Goal: Task Accomplishment & Management: Manage account settings

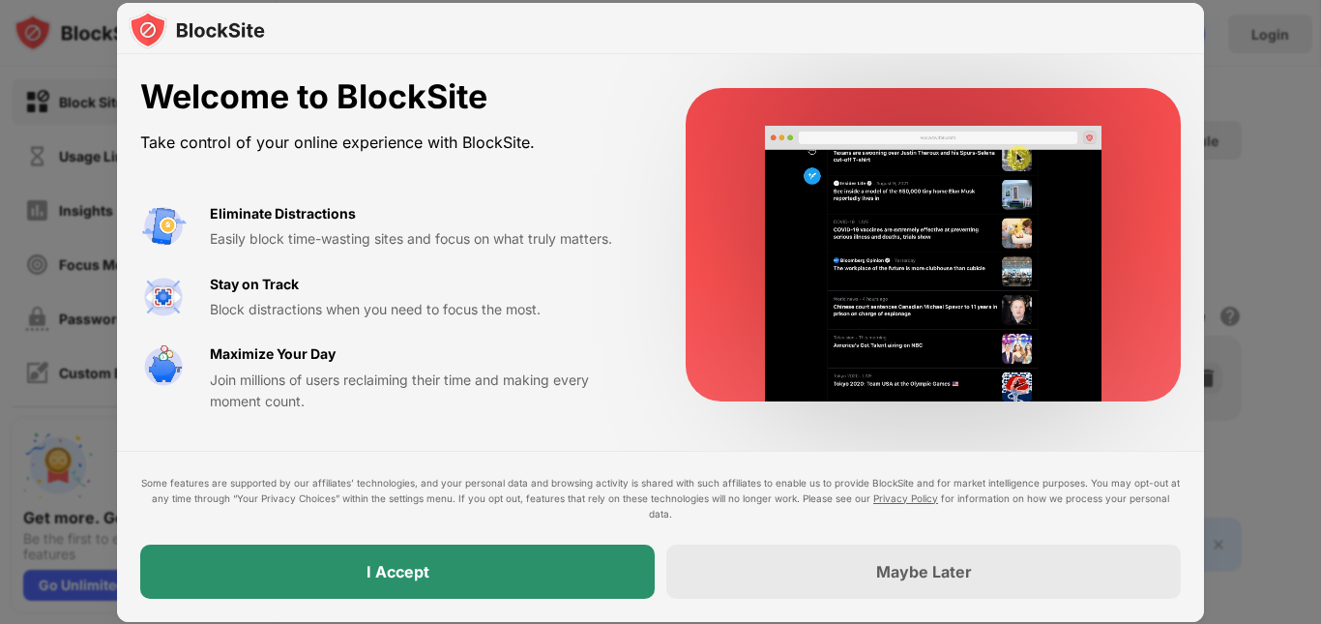
click at [467, 574] on div "I Accept" at bounding box center [397, 572] width 515 height 54
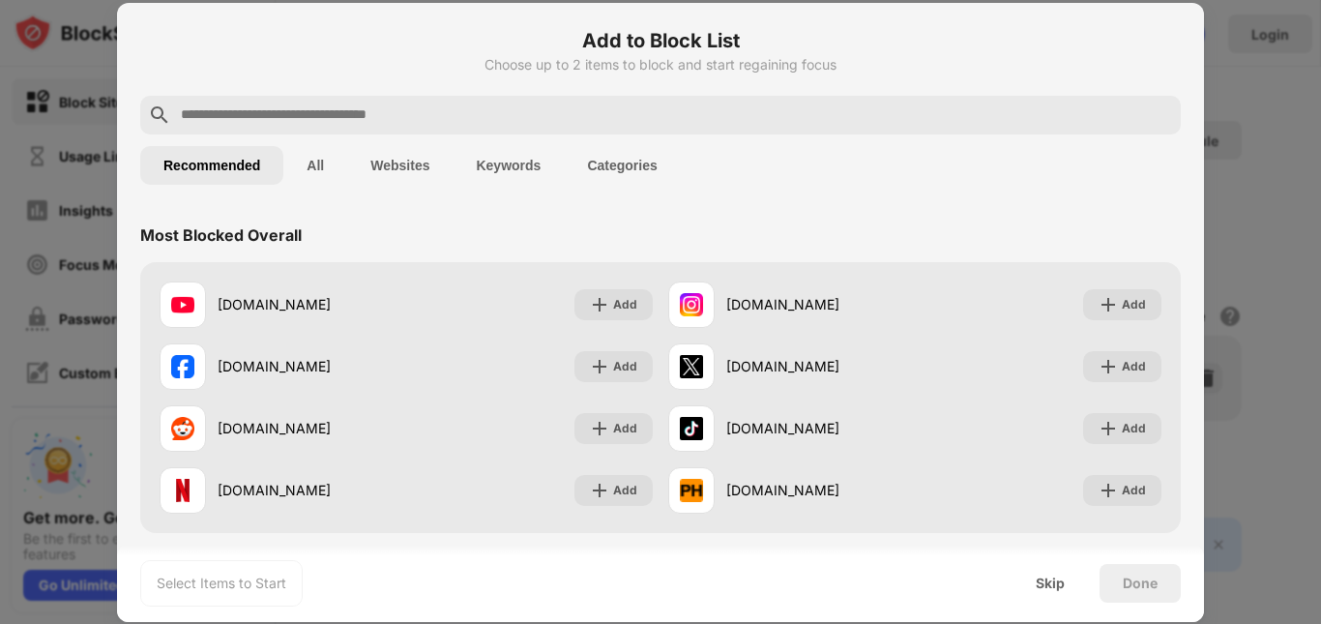
click at [321, 126] on input "text" at bounding box center [676, 114] width 994 height 23
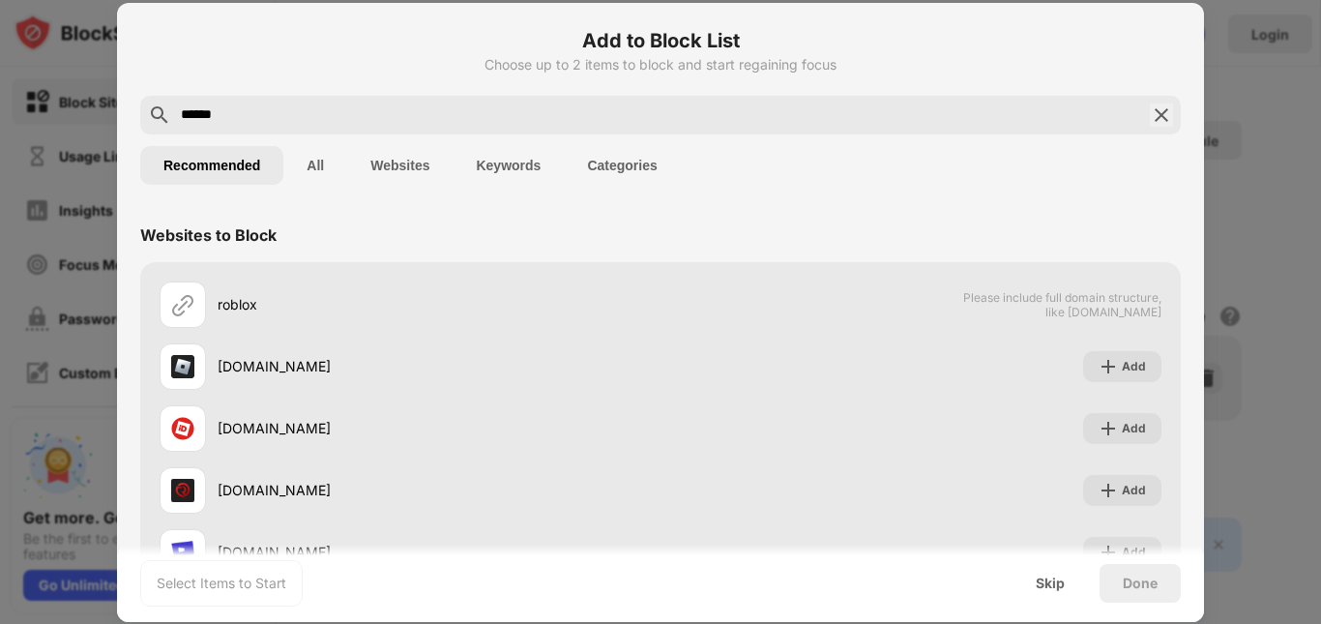
type input "******"
click at [351, 48] on h6 "Add to Block List" at bounding box center [660, 40] width 1041 height 29
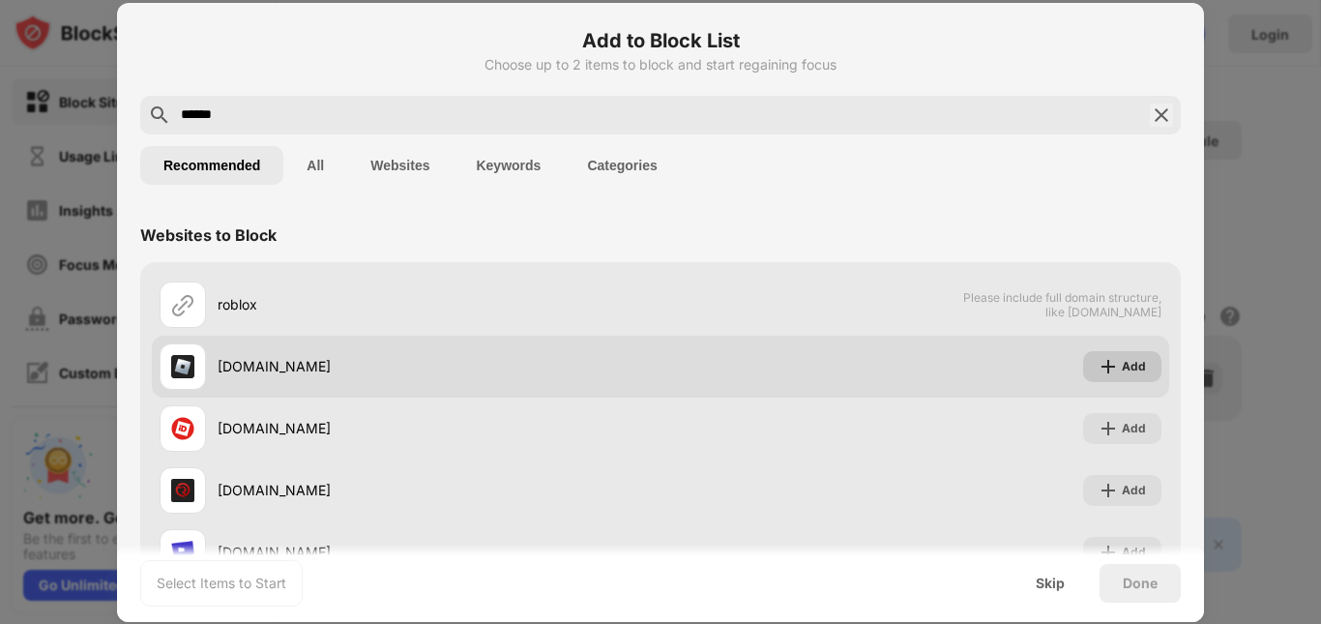
click at [1083, 359] on div "Add" at bounding box center [1122, 366] width 78 height 31
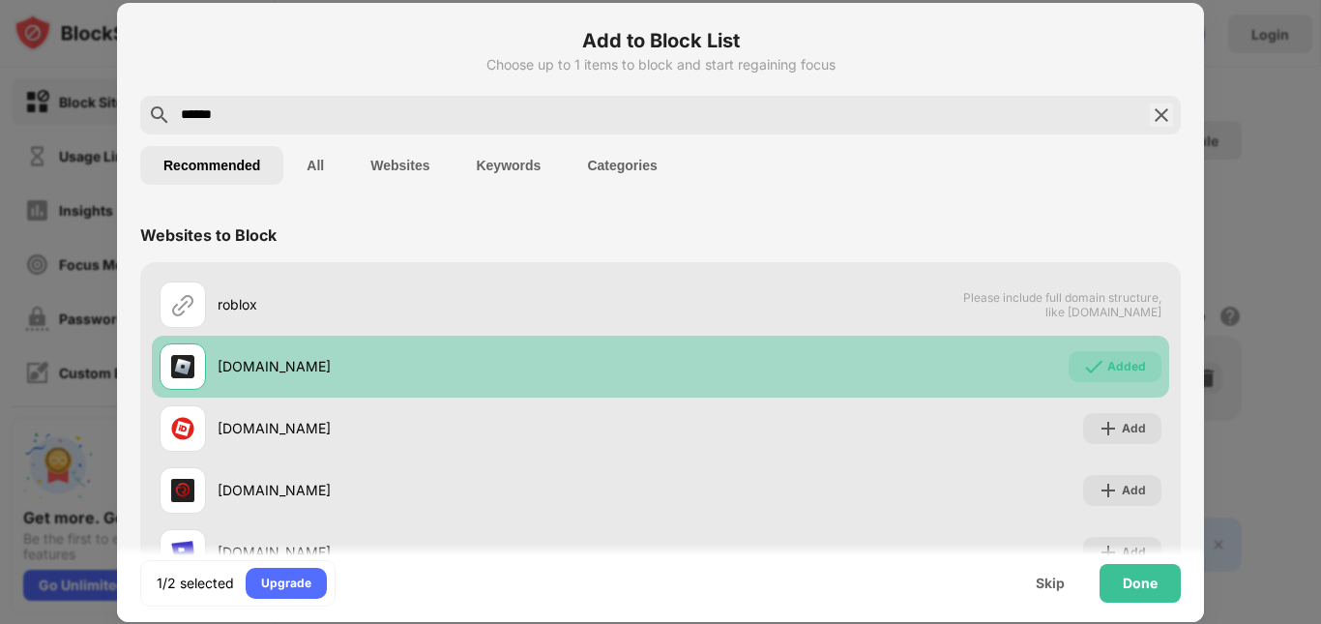
scroll to position [132, 0]
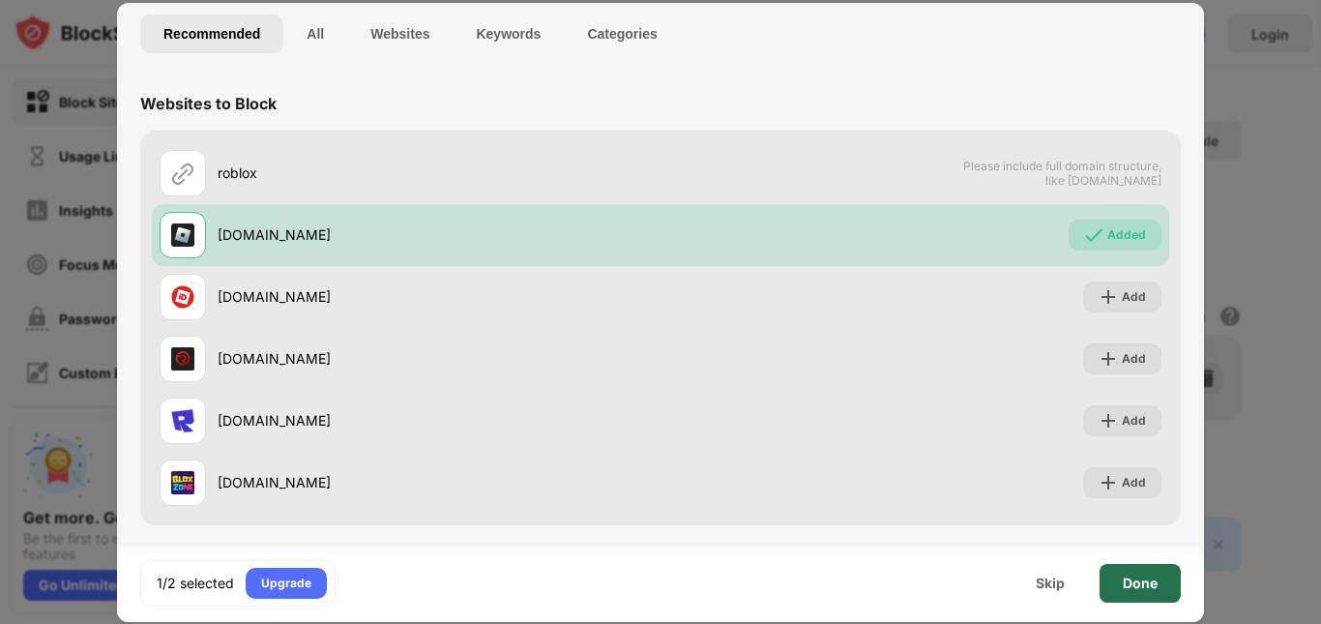
click at [1146, 586] on div "Done" at bounding box center [1140, 582] width 35 height 15
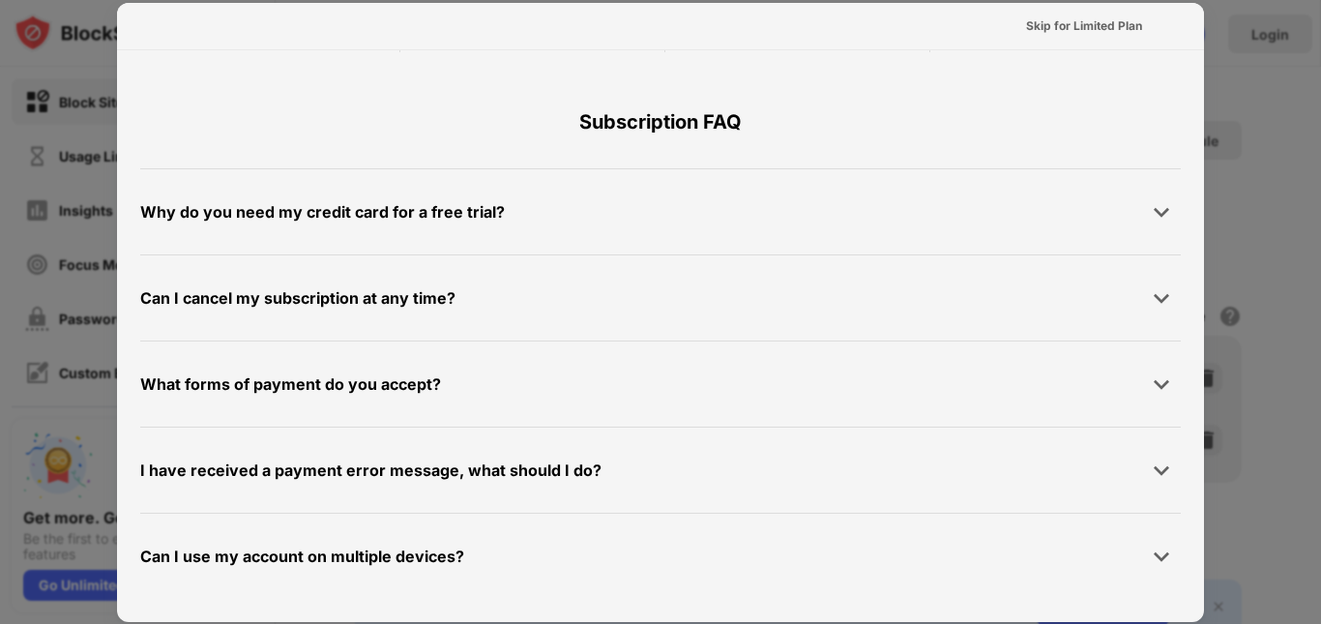
scroll to position [0, 0]
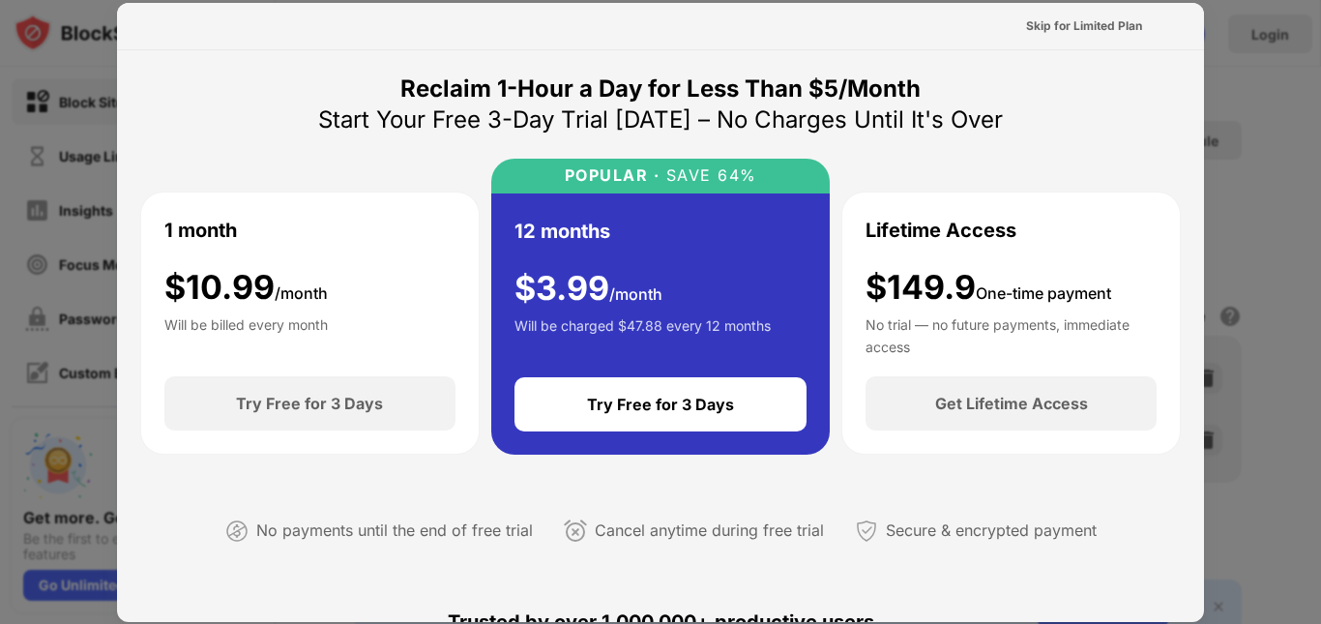
click at [1238, 159] on div at bounding box center [660, 312] width 1321 height 624
click at [1226, 10] on div at bounding box center [660, 312] width 1321 height 624
click at [1069, 21] on div "Skip for Limited Plan" at bounding box center [1084, 25] width 116 height 19
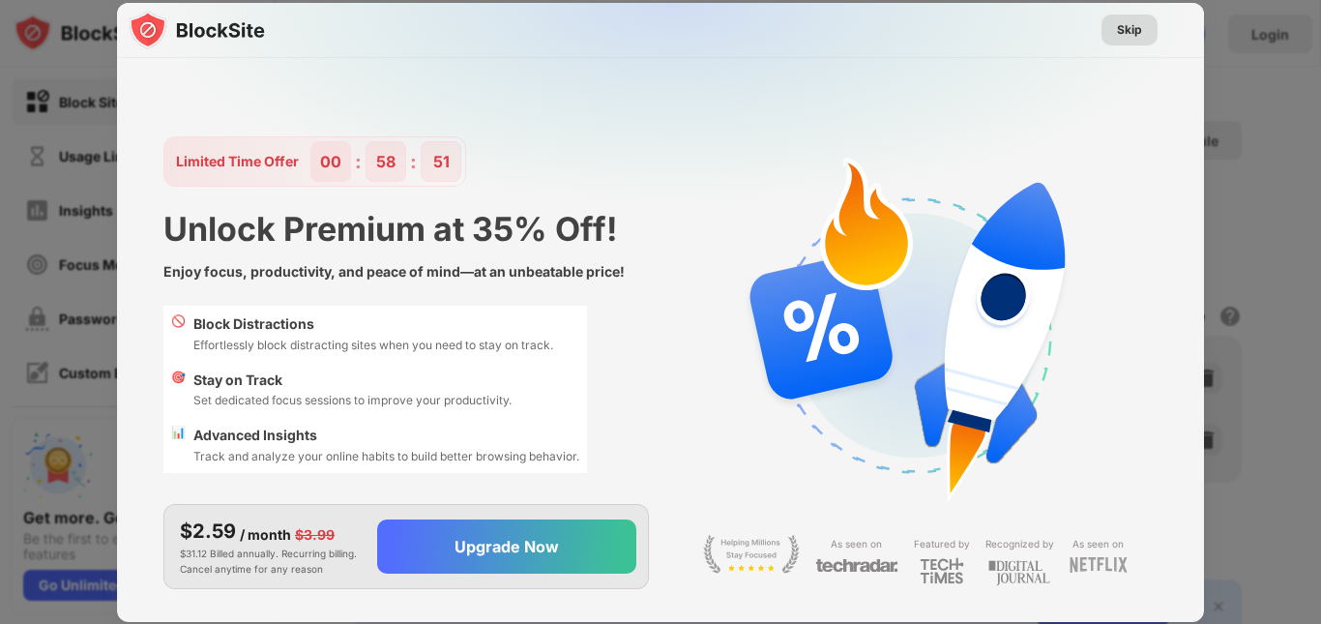
click at [1119, 24] on div "Skip" at bounding box center [1129, 29] width 25 height 19
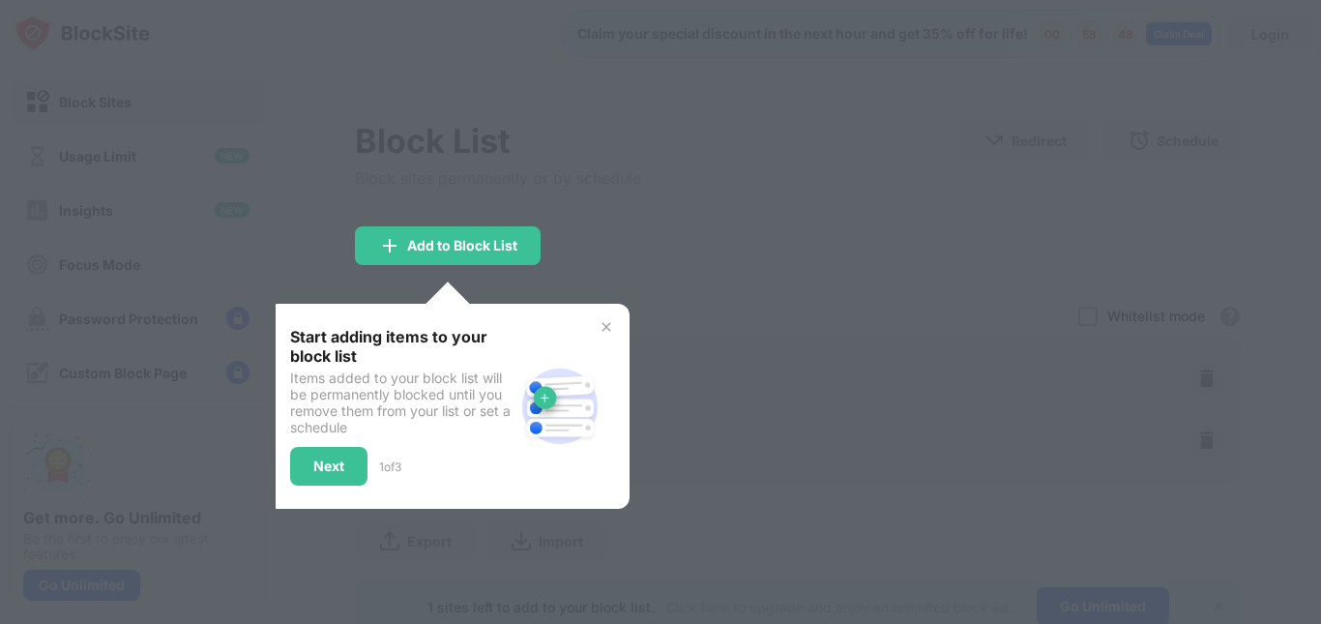
click at [339, 439] on div "Start adding items to your block list Items added to your block list will be pe…" at bounding box center [401, 406] width 223 height 159
click at [337, 467] on div "Next" at bounding box center [328, 465] width 31 height 15
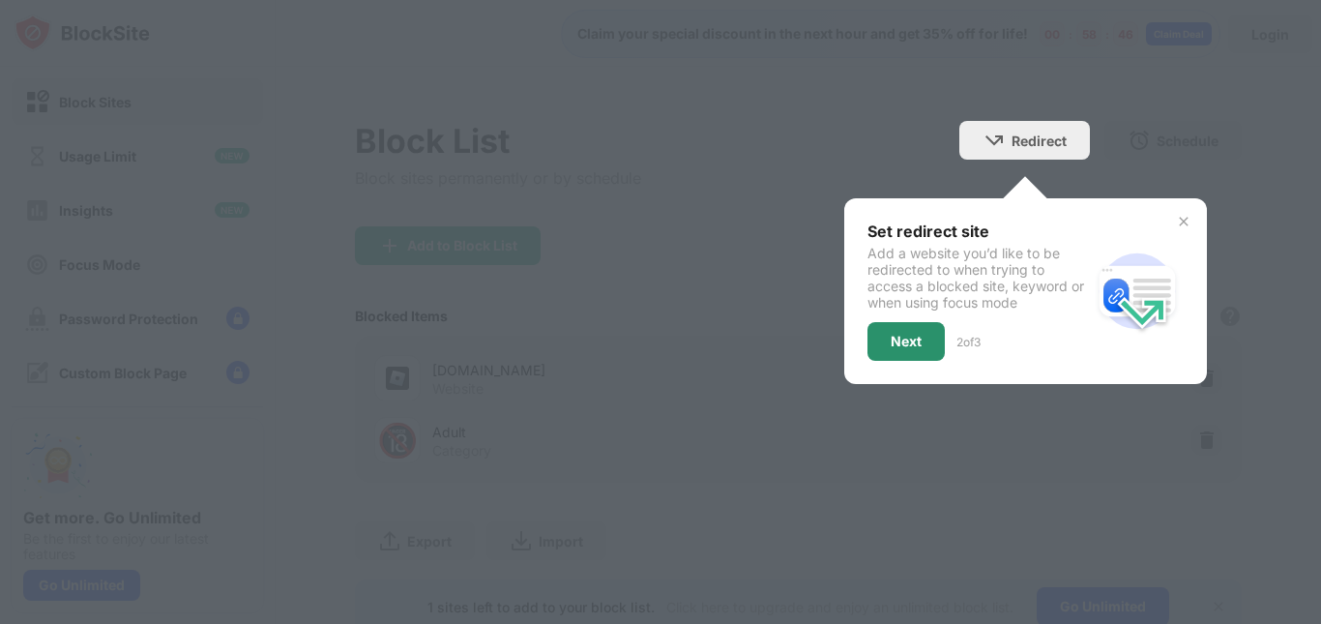
click at [901, 326] on div "Next" at bounding box center [906, 341] width 77 height 39
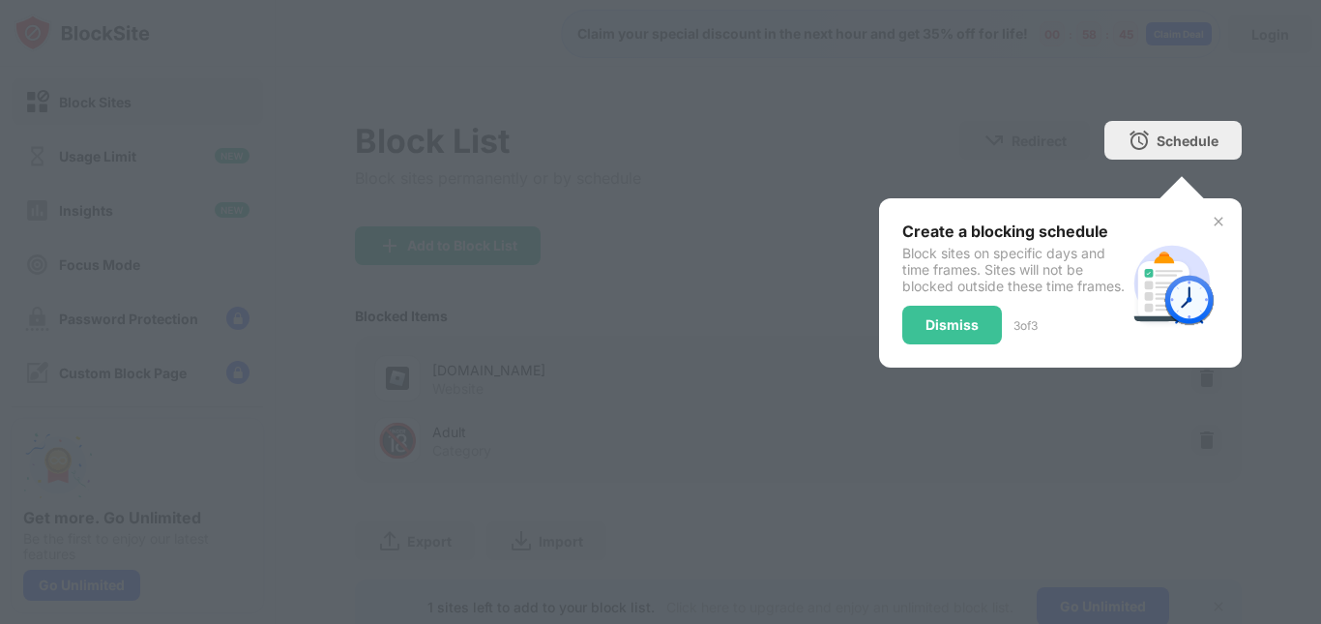
click at [948, 163] on div at bounding box center [660, 312] width 1321 height 624
click at [945, 128] on div at bounding box center [660, 312] width 1321 height 624
click at [940, 327] on div "Dismiss" at bounding box center [952, 325] width 100 height 39
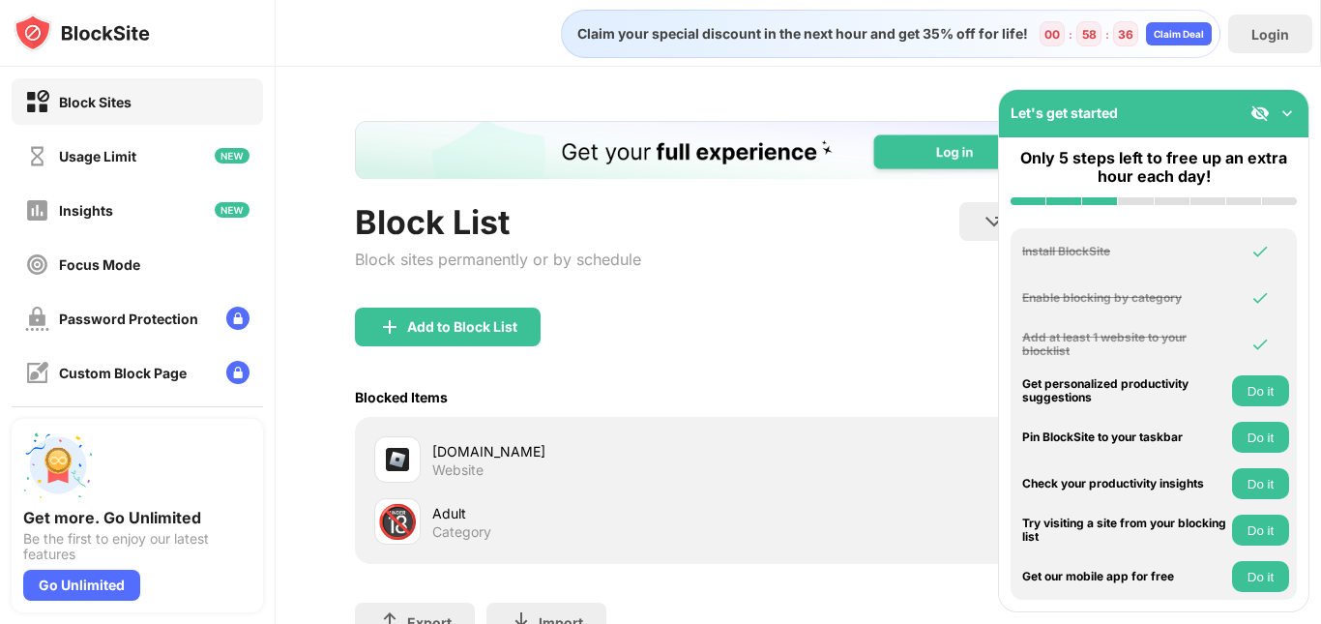
click at [507, 37] on div "Claim your special discount in the next hour and get 35% off for life! 00 : 58 …" at bounding box center [751, 34] width 937 height 48
click at [461, 59] on div "Claim your special discount in the next hour and get 35% off for life! 00 : 58 …" at bounding box center [799, 33] width 1046 height 67
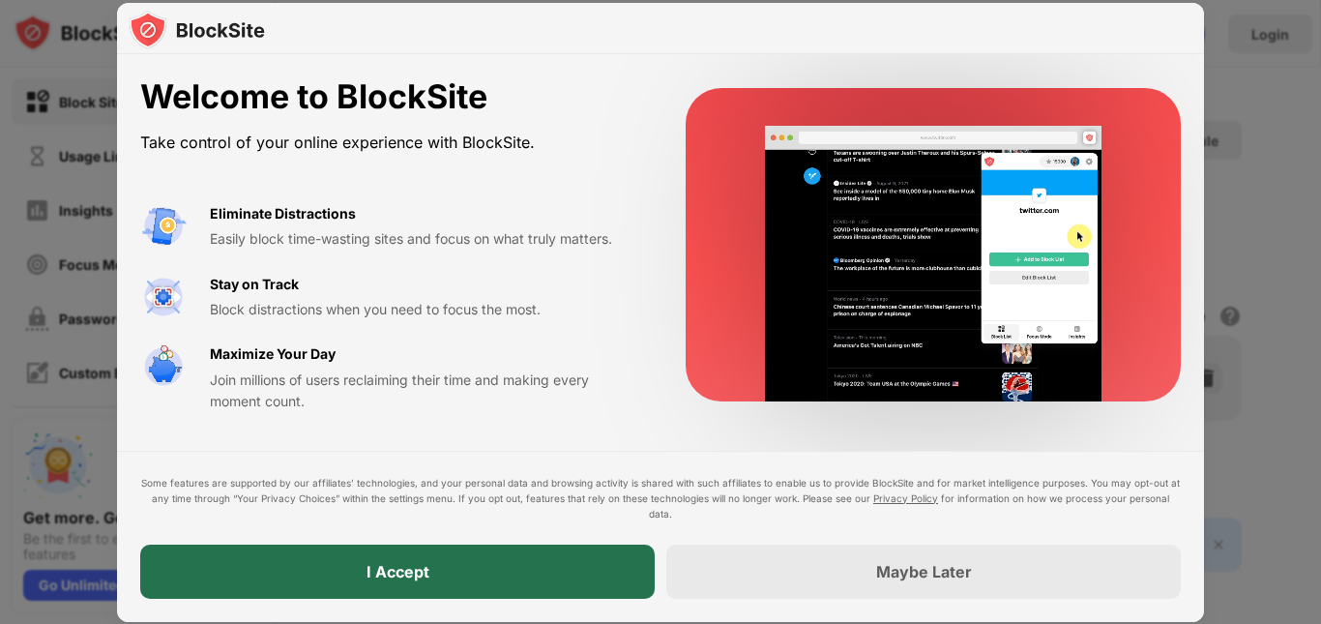
click at [587, 588] on div "I Accept" at bounding box center [397, 572] width 515 height 54
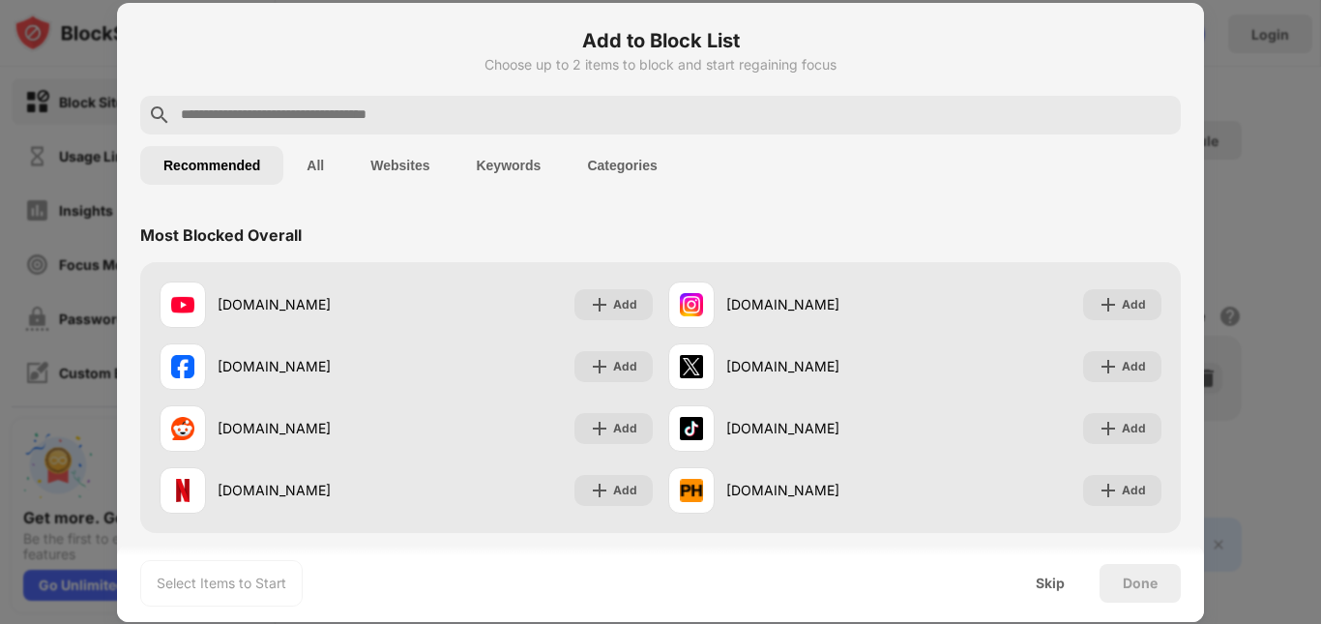
click at [341, 104] on input "text" at bounding box center [676, 114] width 994 height 23
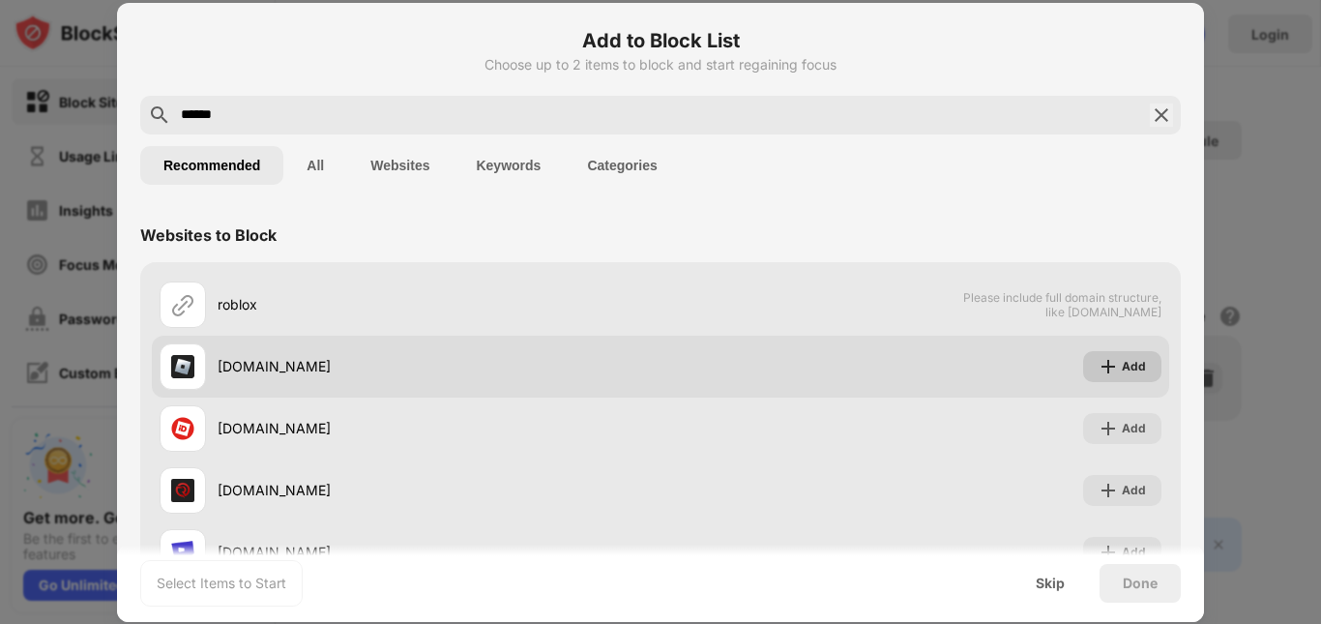
type input "******"
click at [1126, 380] on div "Add" at bounding box center [1122, 366] width 78 height 31
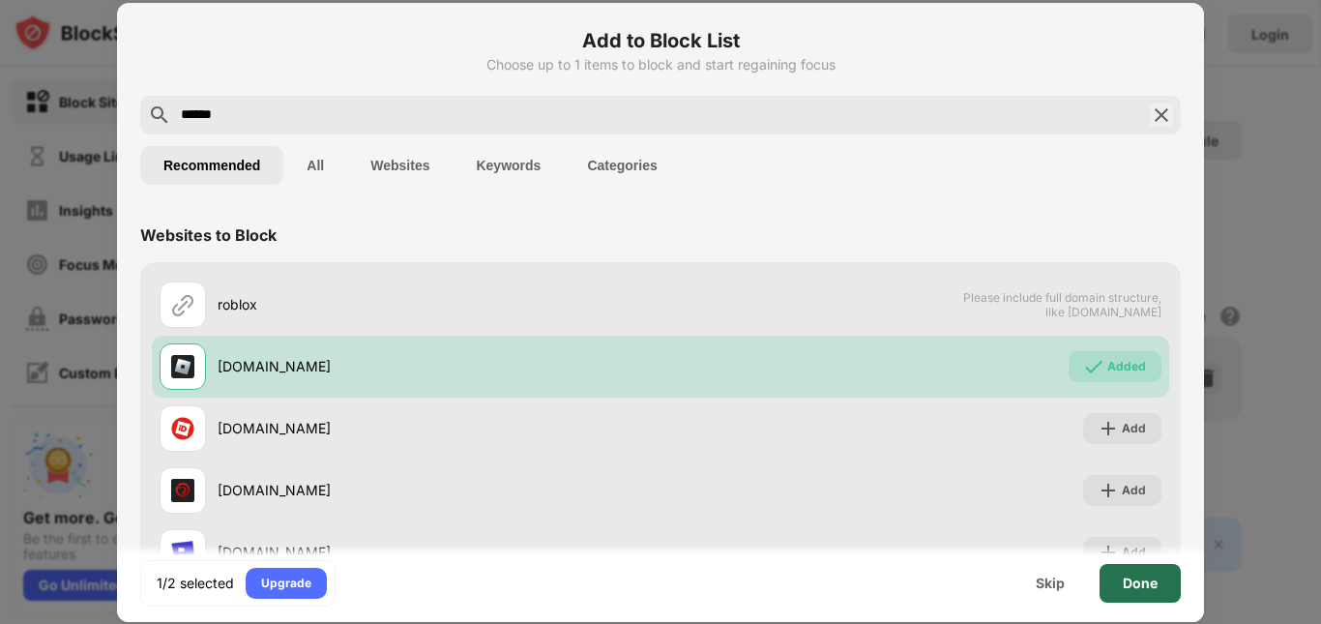
click at [1147, 591] on div "Done" at bounding box center [1140, 583] width 81 height 39
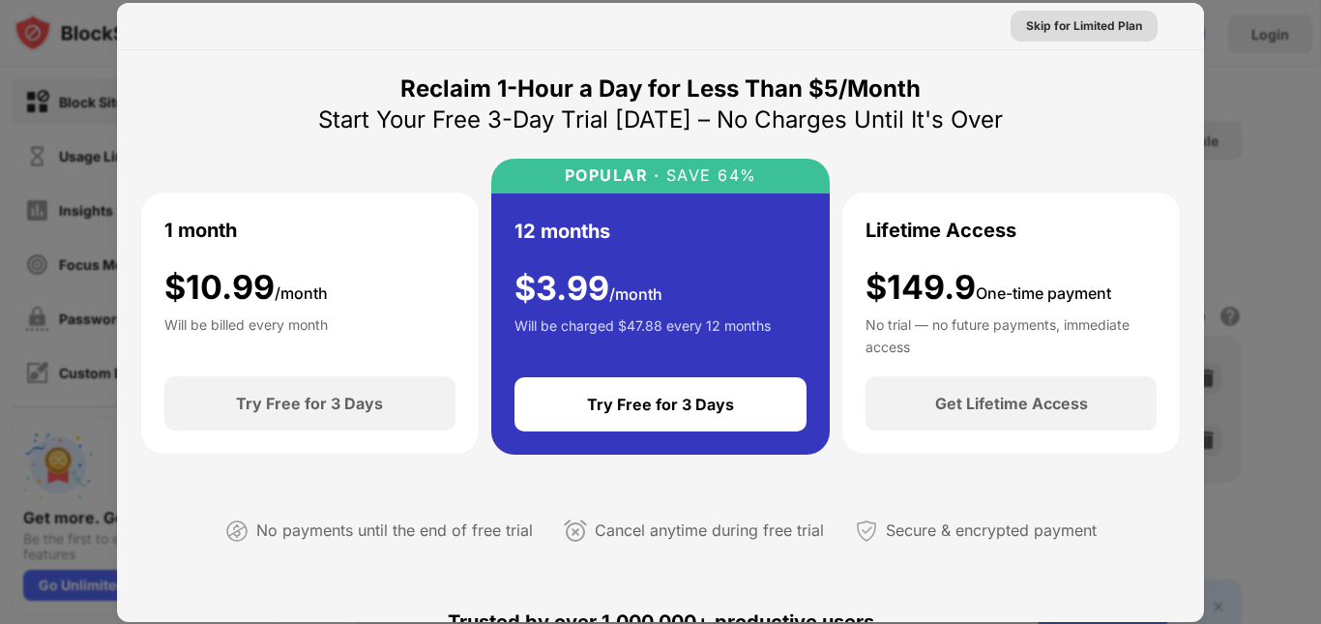
click at [1087, 22] on div "Skip for Limited Plan" at bounding box center [1084, 25] width 116 height 19
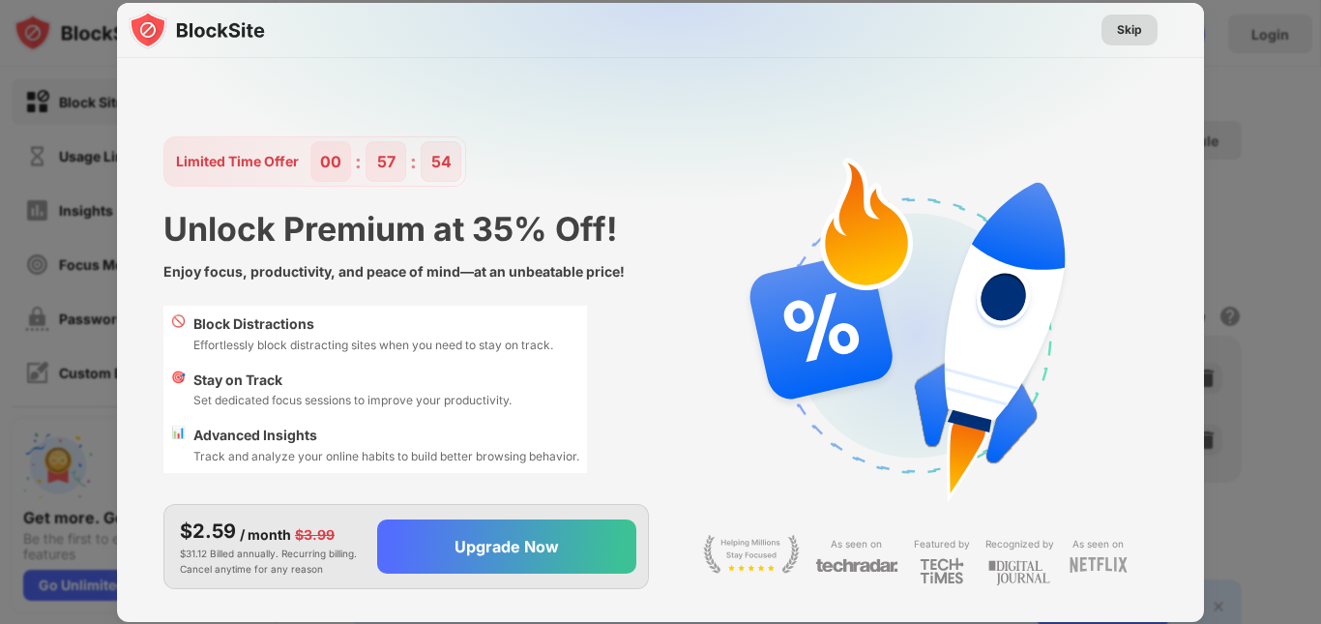
click at [1138, 30] on div "Skip" at bounding box center [1129, 29] width 25 height 19
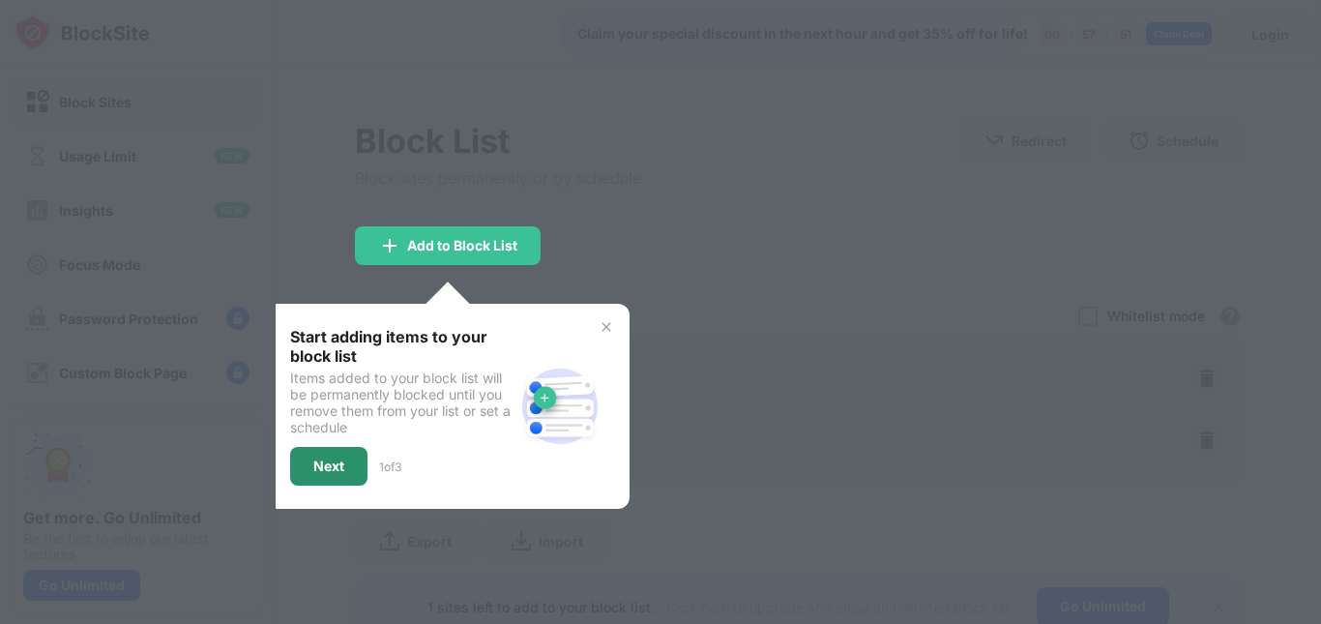
click at [333, 460] on div "Next" at bounding box center [328, 465] width 31 height 15
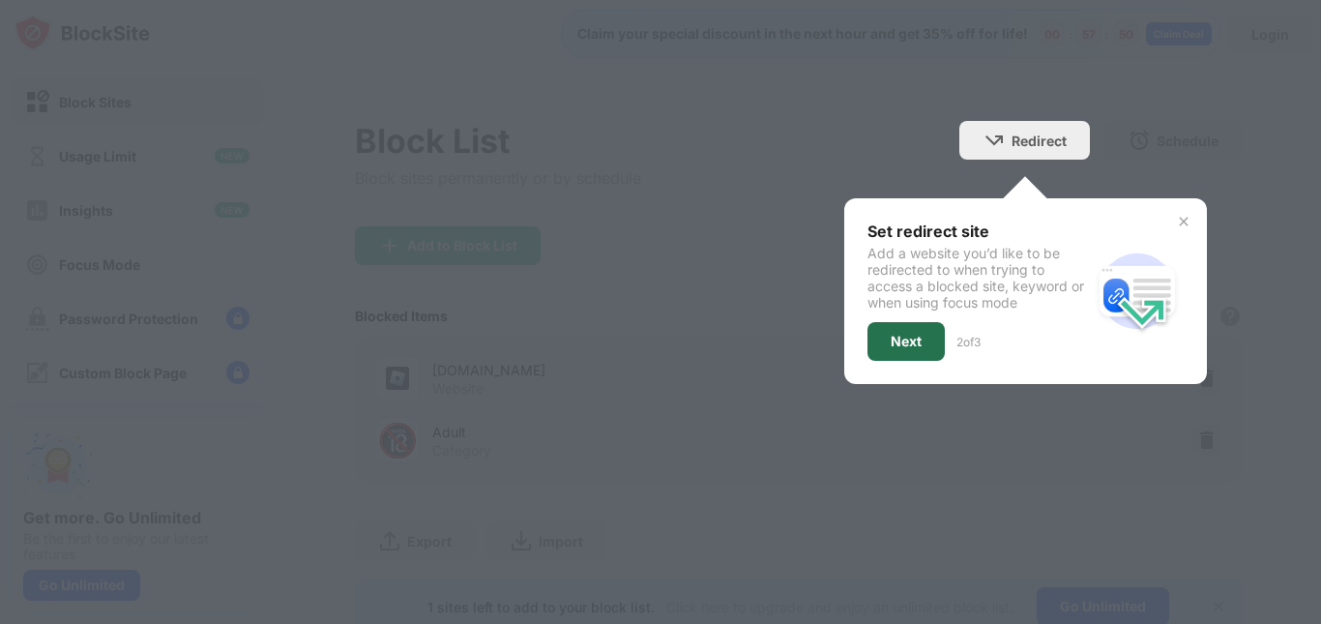
click at [891, 341] on div "Next" at bounding box center [906, 341] width 31 height 15
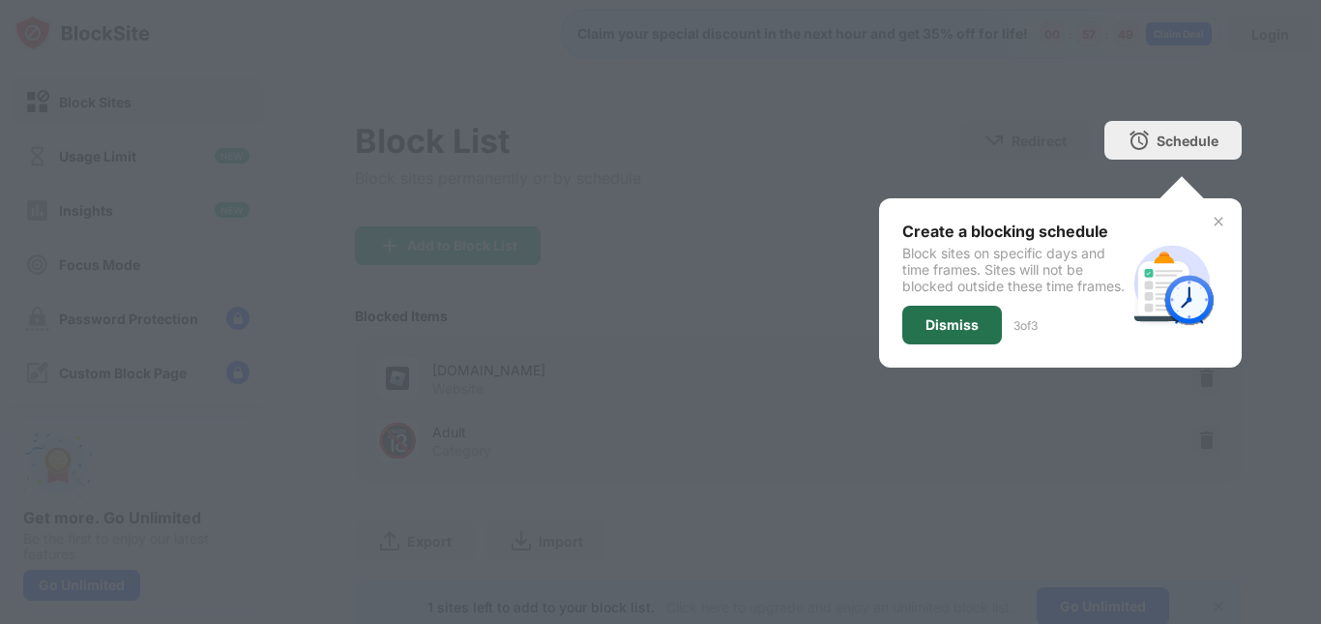
click at [971, 335] on div "Dismiss" at bounding box center [952, 325] width 100 height 39
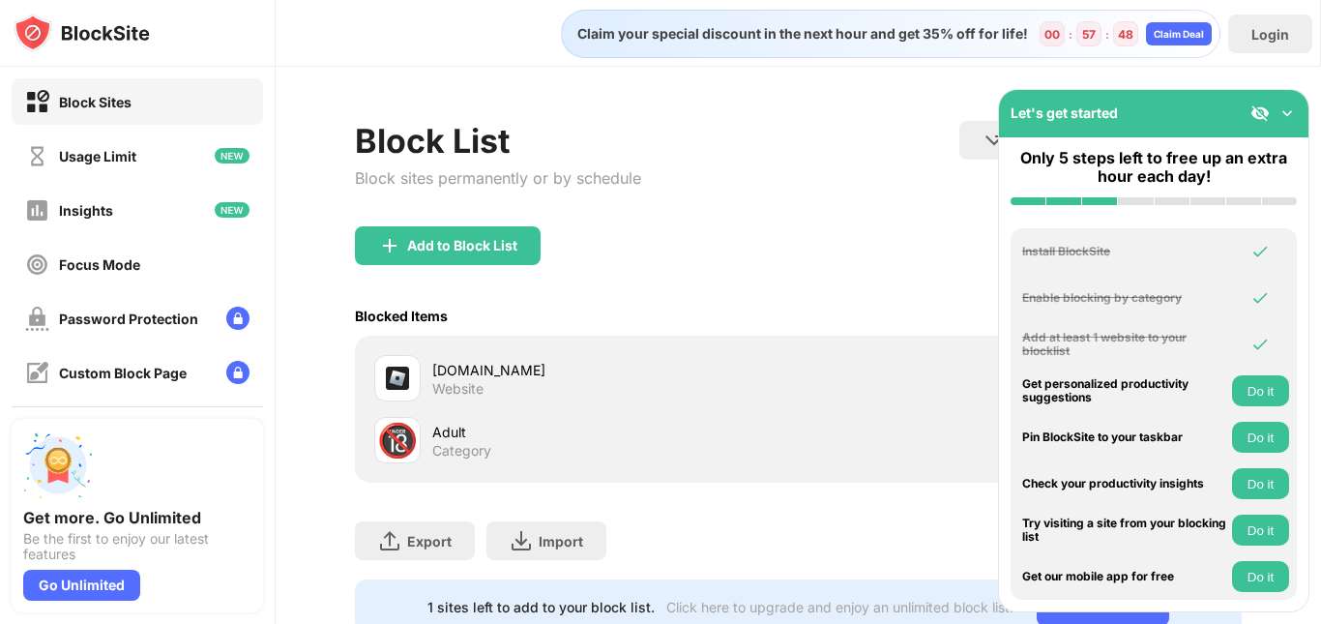
click at [773, 457] on div "Adult Category" at bounding box center [615, 441] width 367 height 38
click at [1295, 110] on img at bounding box center [1287, 112] width 19 height 19
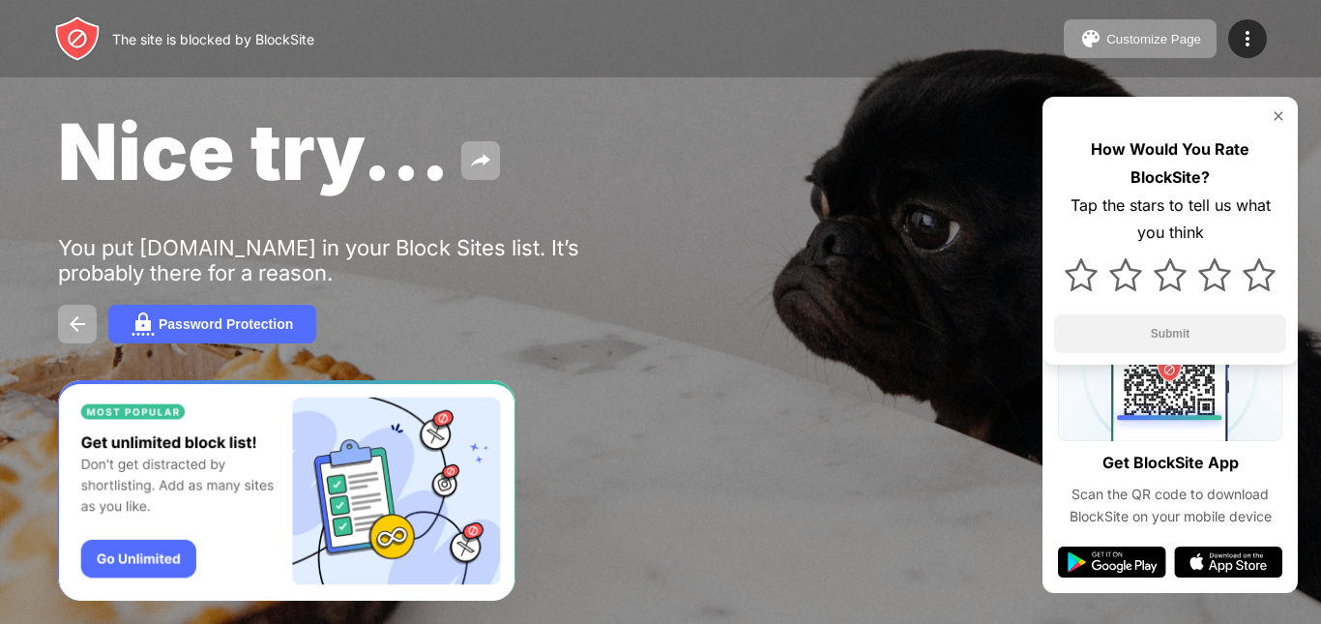
click at [1274, 114] on img at bounding box center [1278, 115] width 15 height 15
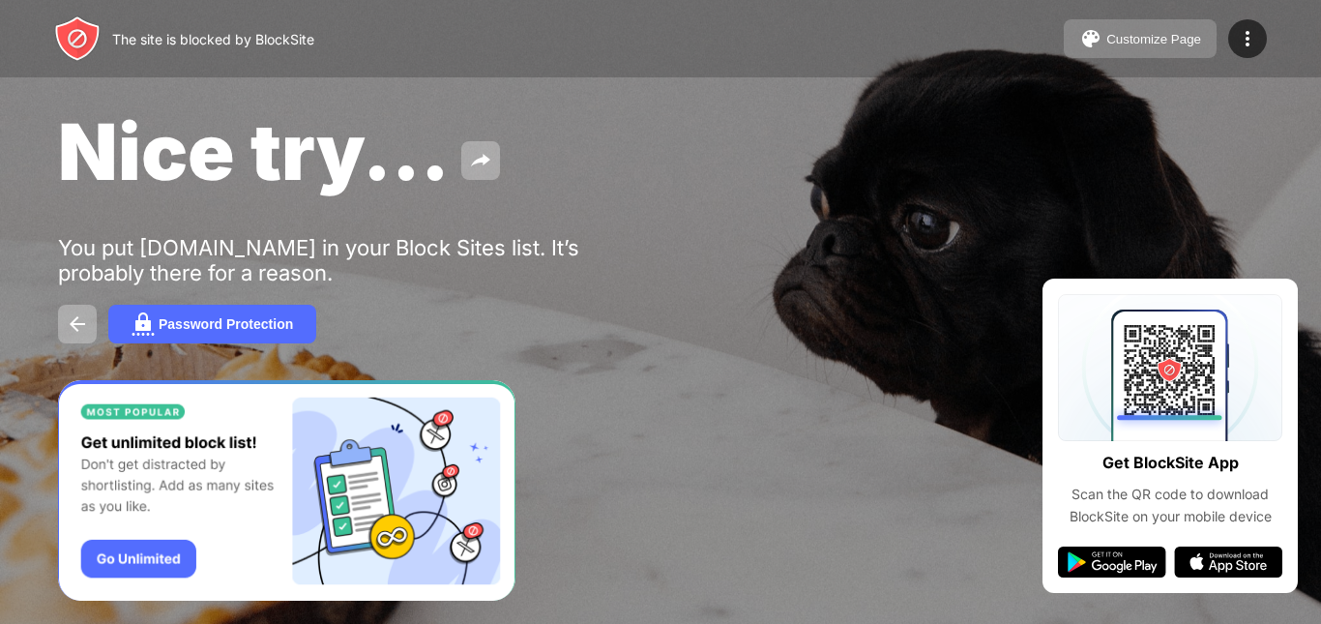
click at [1149, 23] on button "Customize Page" at bounding box center [1140, 38] width 153 height 39
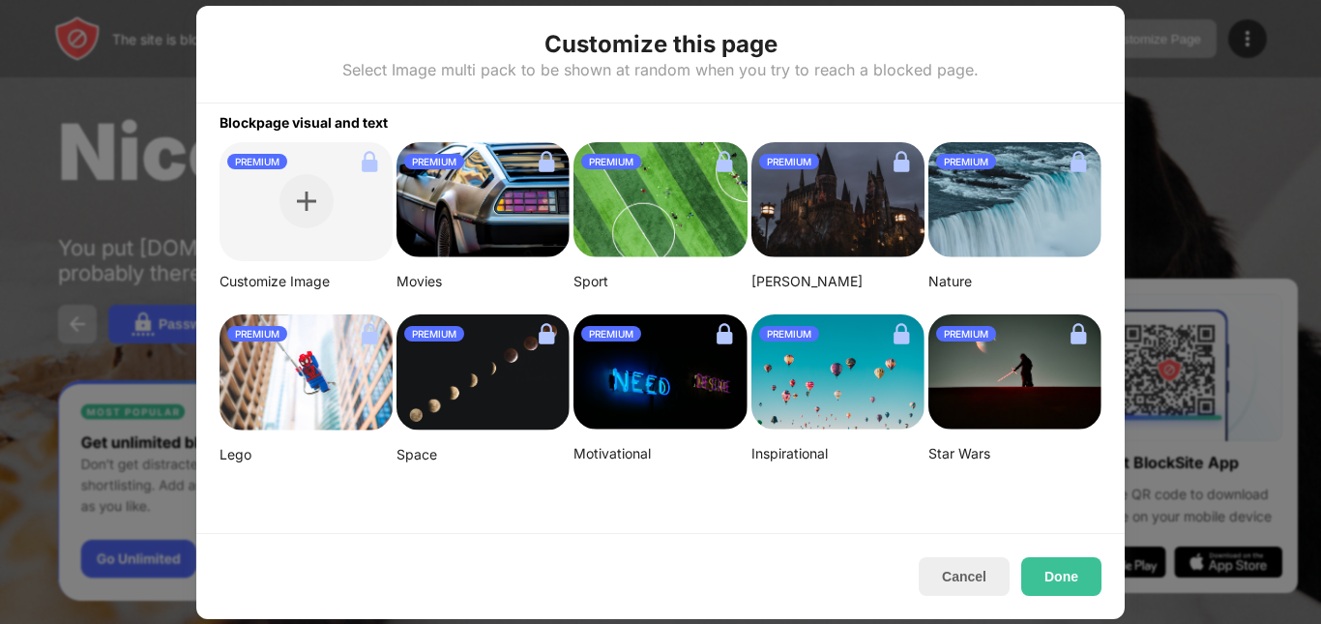
click at [309, 298] on div "PREMIUM Customize Image PREMIUM Movies PREMIUM Sport PREMIUM Harry Potter PREMI…" at bounding box center [660, 303] width 928 height 322
click at [363, 339] on img at bounding box center [369, 333] width 31 height 31
click at [1071, 577] on button "Done" at bounding box center [1061, 576] width 80 height 39
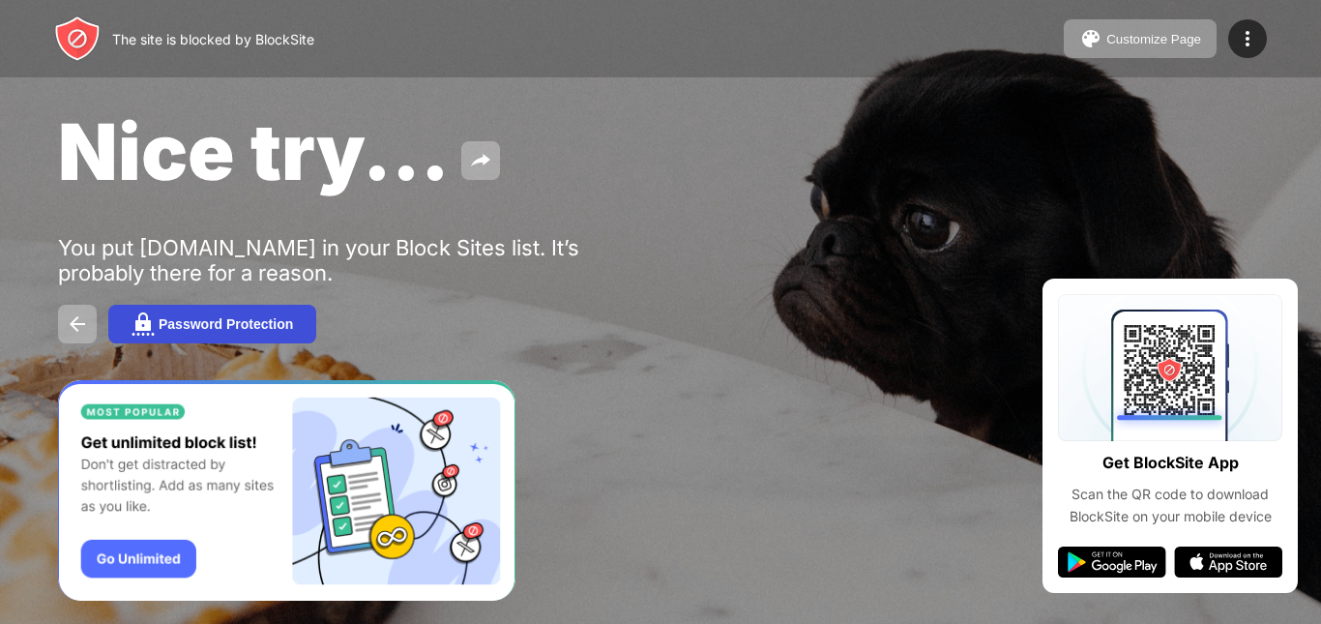
click at [220, 326] on div "Password Protection" at bounding box center [226, 323] width 134 height 15
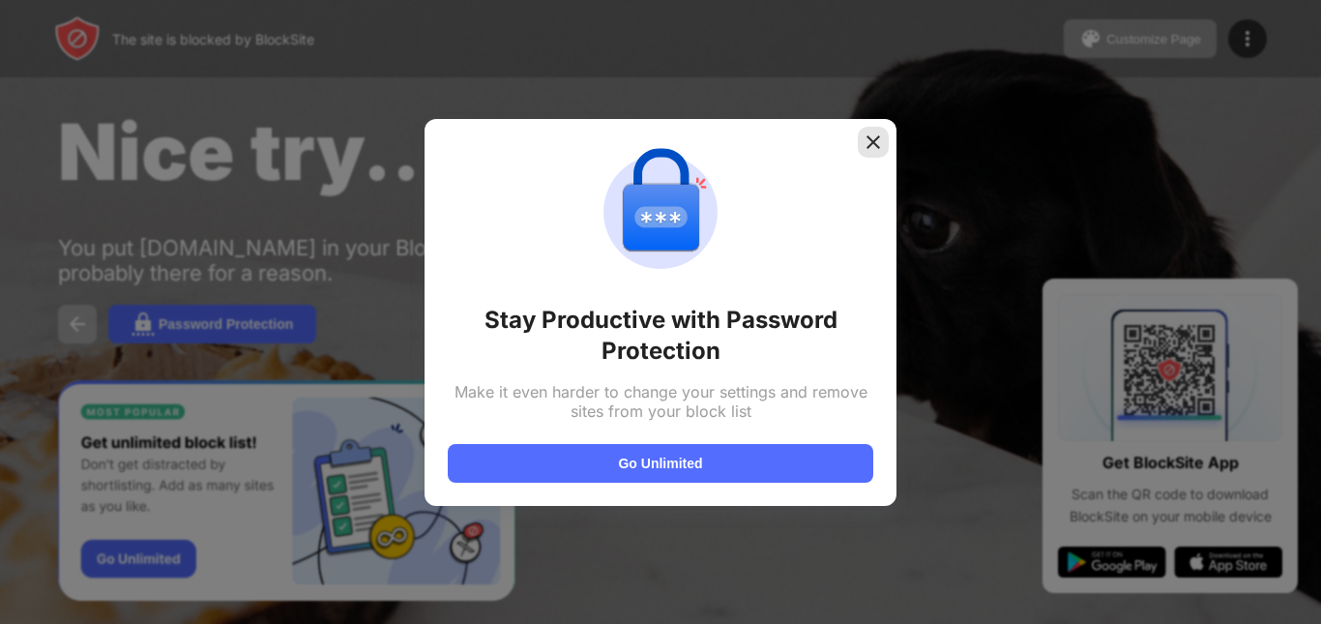
click at [868, 151] on img at bounding box center [873, 142] width 19 height 19
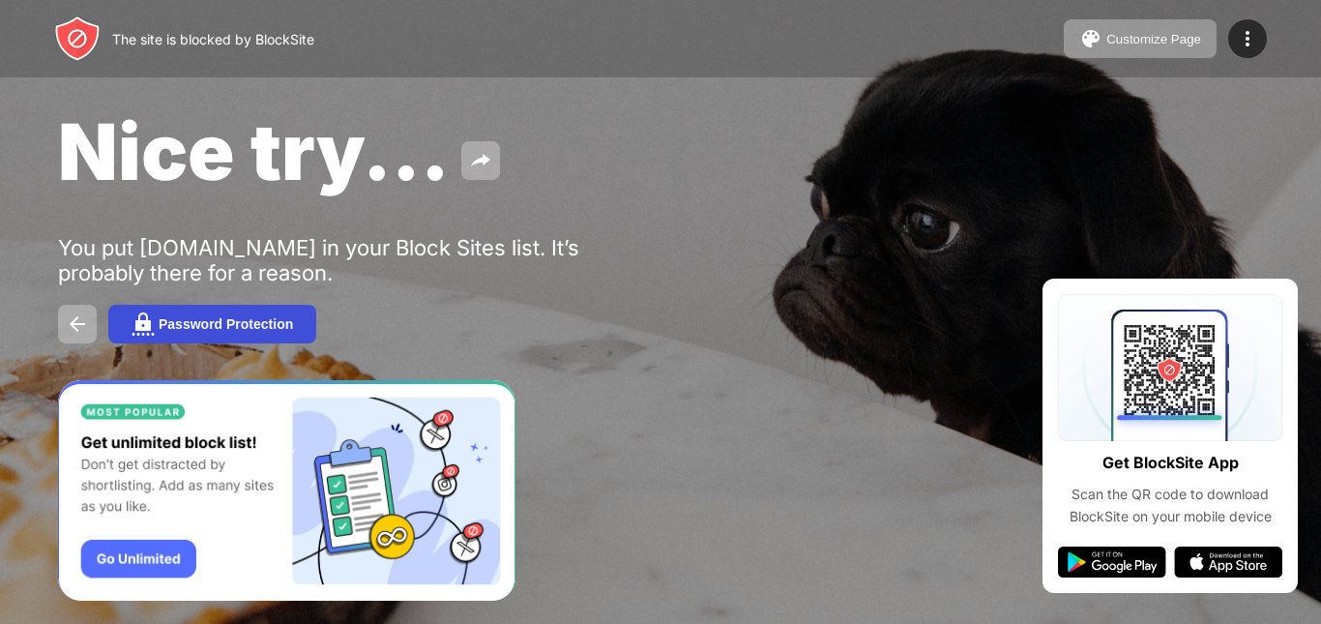
click at [277, 327] on div "Password Protection" at bounding box center [226, 323] width 134 height 15
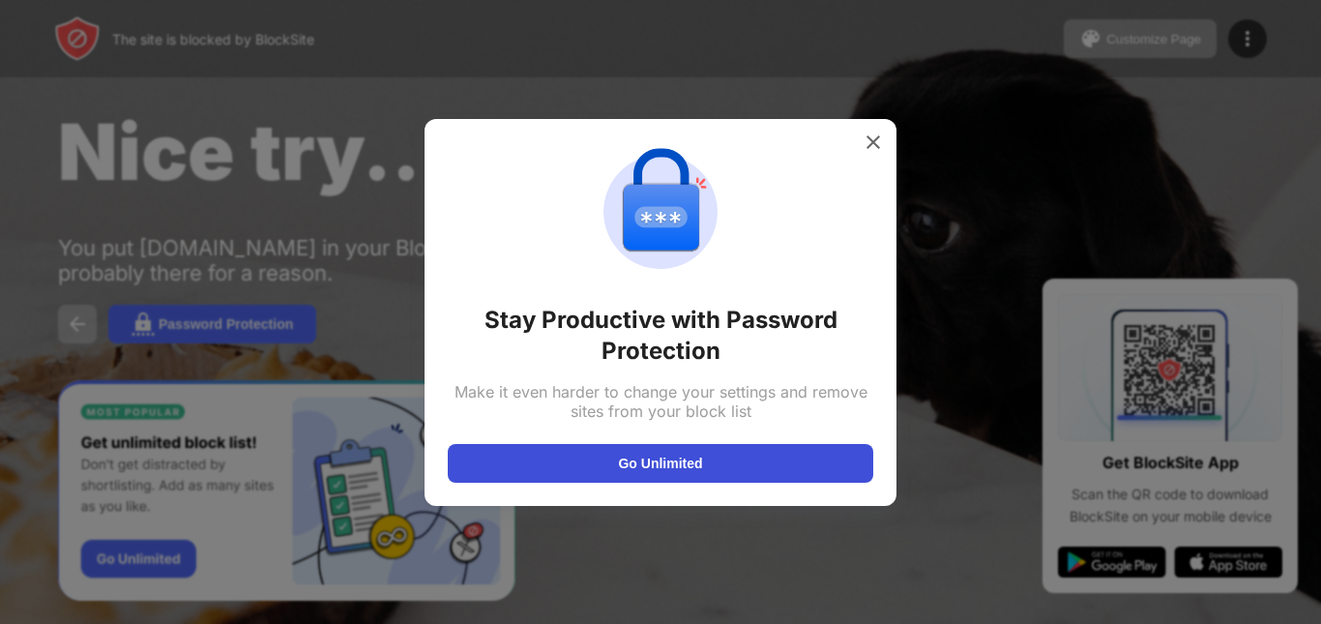
click at [679, 476] on button "Go Unlimited" at bounding box center [661, 463] width 426 height 39
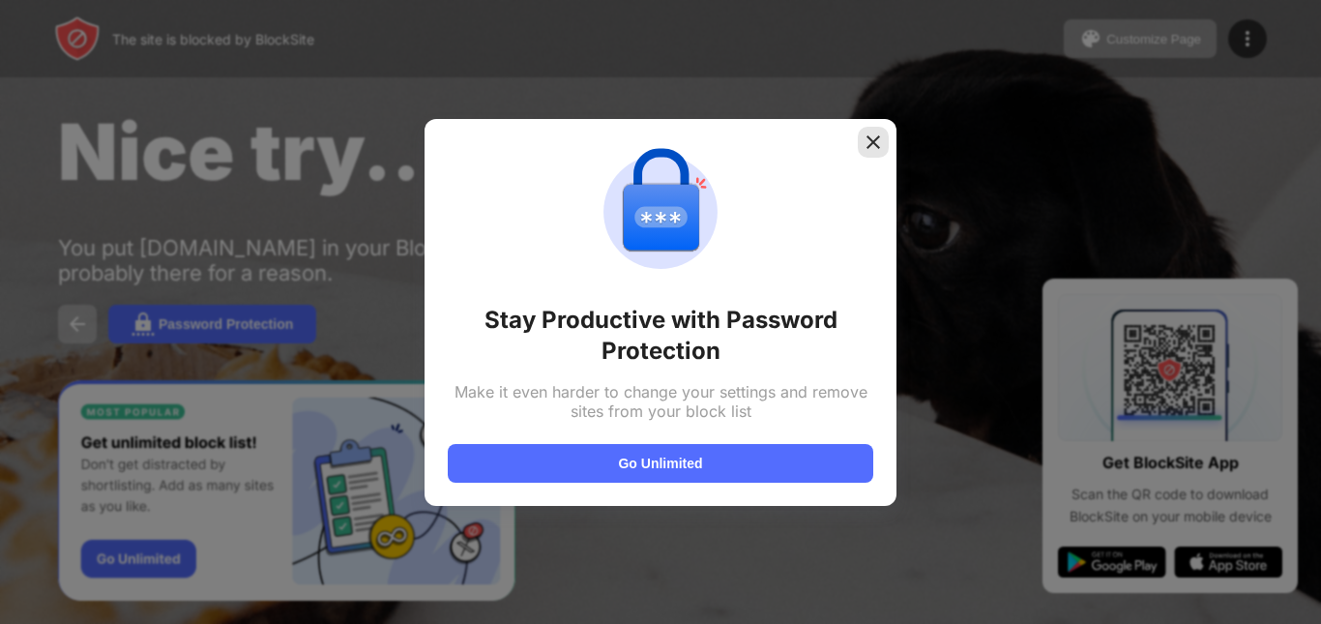
click at [872, 137] on img at bounding box center [873, 142] width 19 height 19
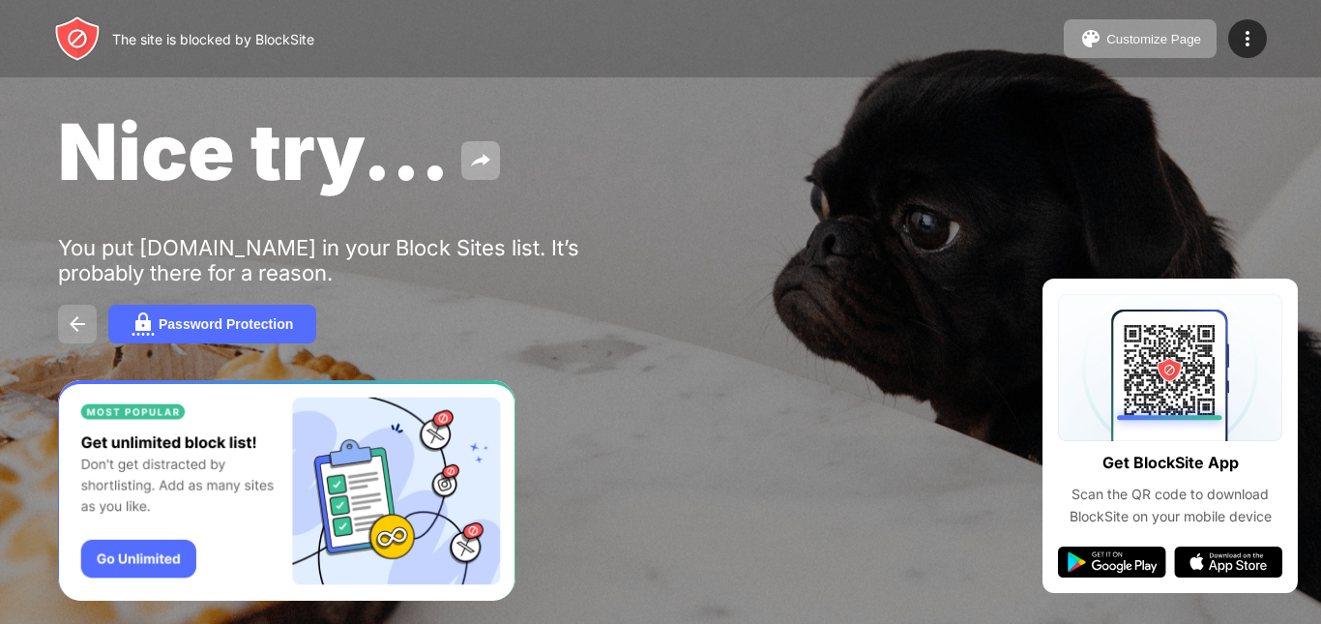
click at [81, 324] on img at bounding box center [77, 323] width 23 height 23
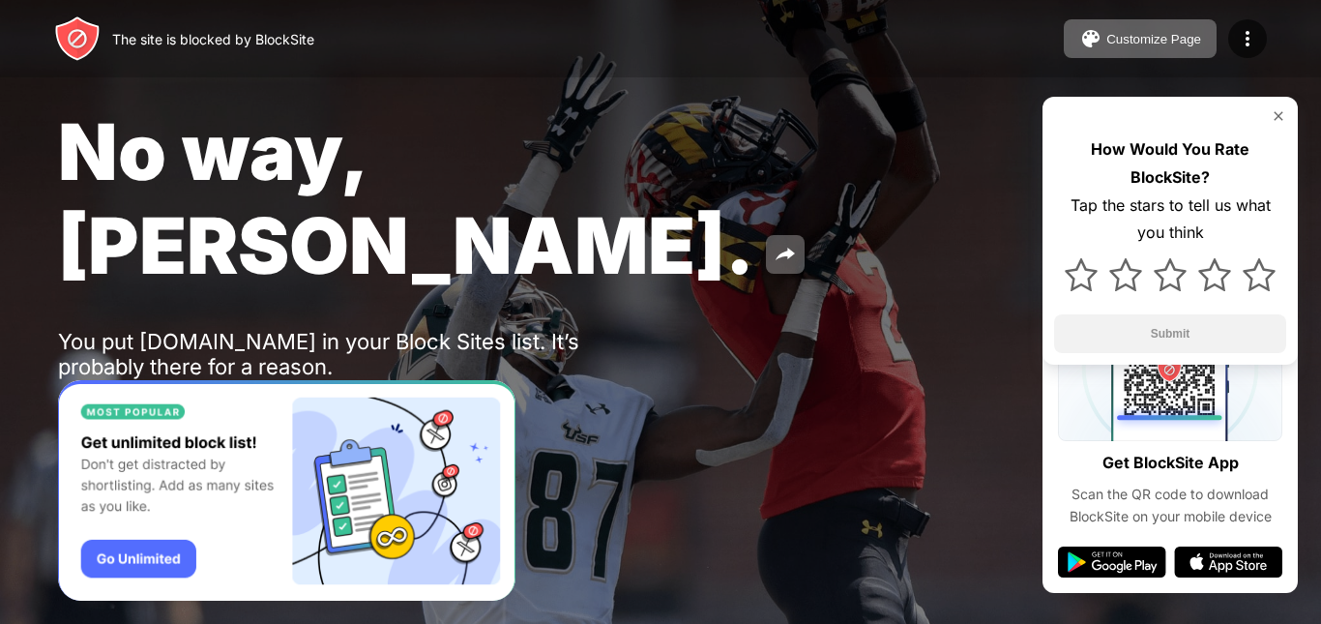
click at [865, 228] on div "No way, Jose. You put roblox.com in your Block Sites list. It’s probably there …" at bounding box center [660, 271] width 1321 height 542
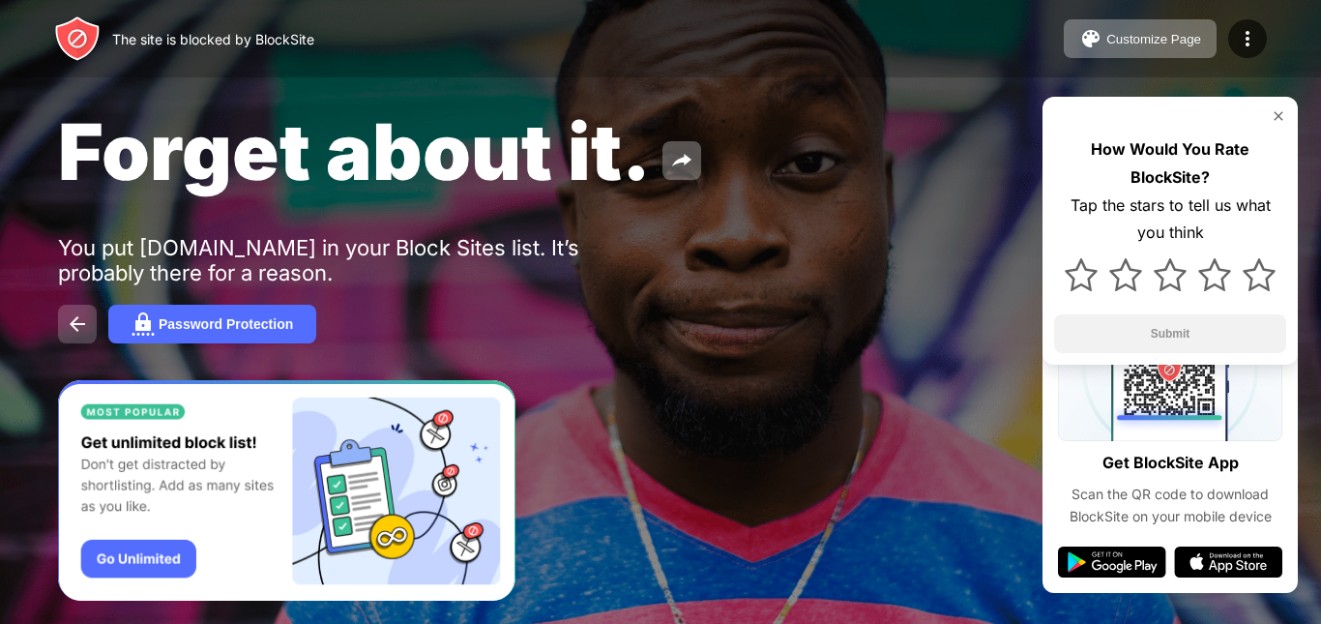
click at [88, 331] on img at bounding box center [77, 323] width 23 height 23
click at [66, 327] on img at bounding box center [77, 323] width 23 height 23
click at [1241, 33] on img at bounding box center [1247, 38] width 23 height 23
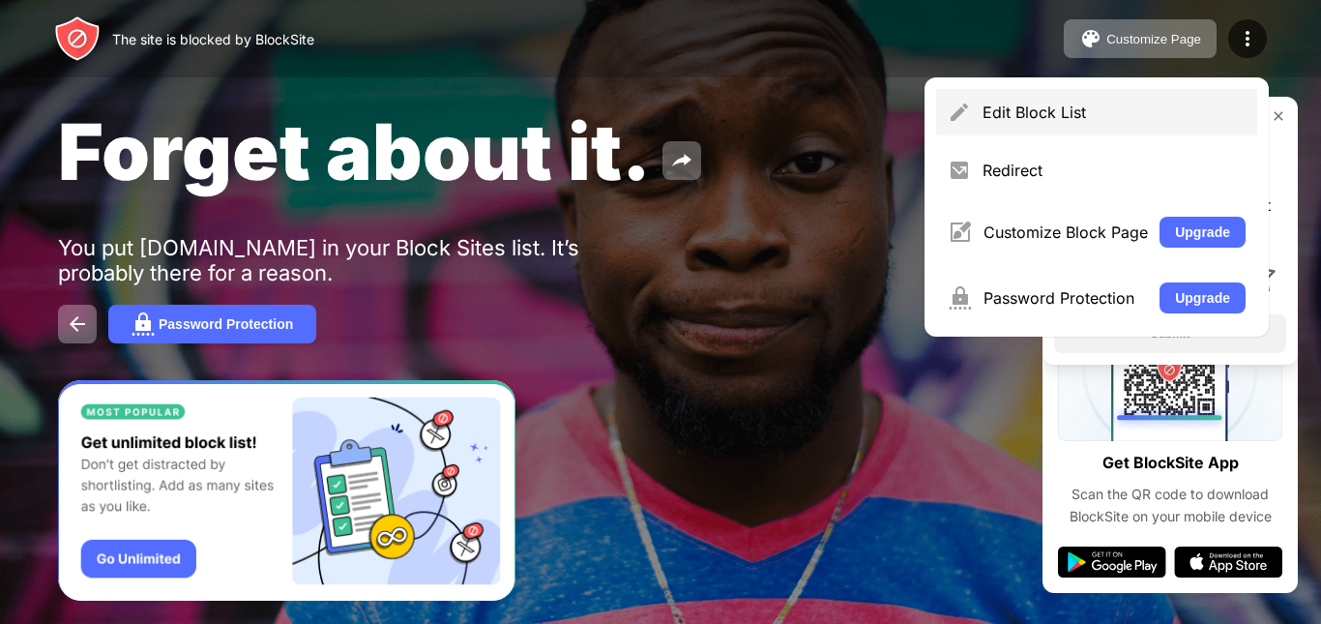
click at [1090, 120] on div "Edit Block List" at bounding box center [1114, 112] width 263 height 19
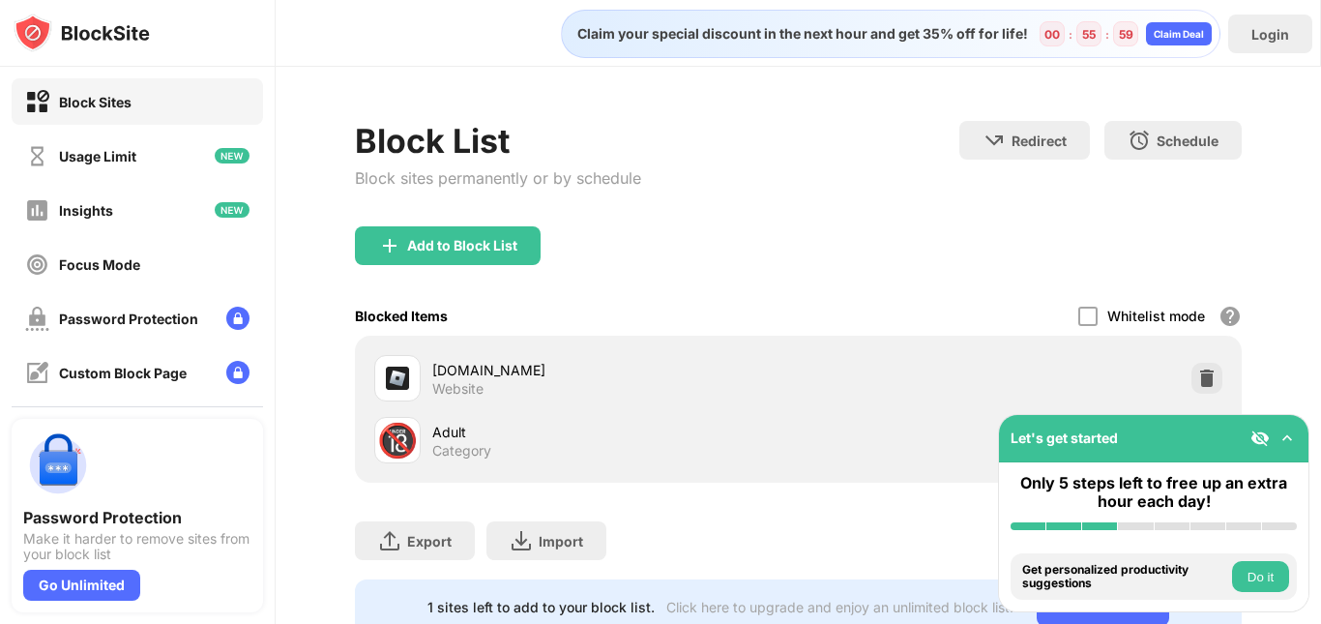
scroll to position [78, 0]
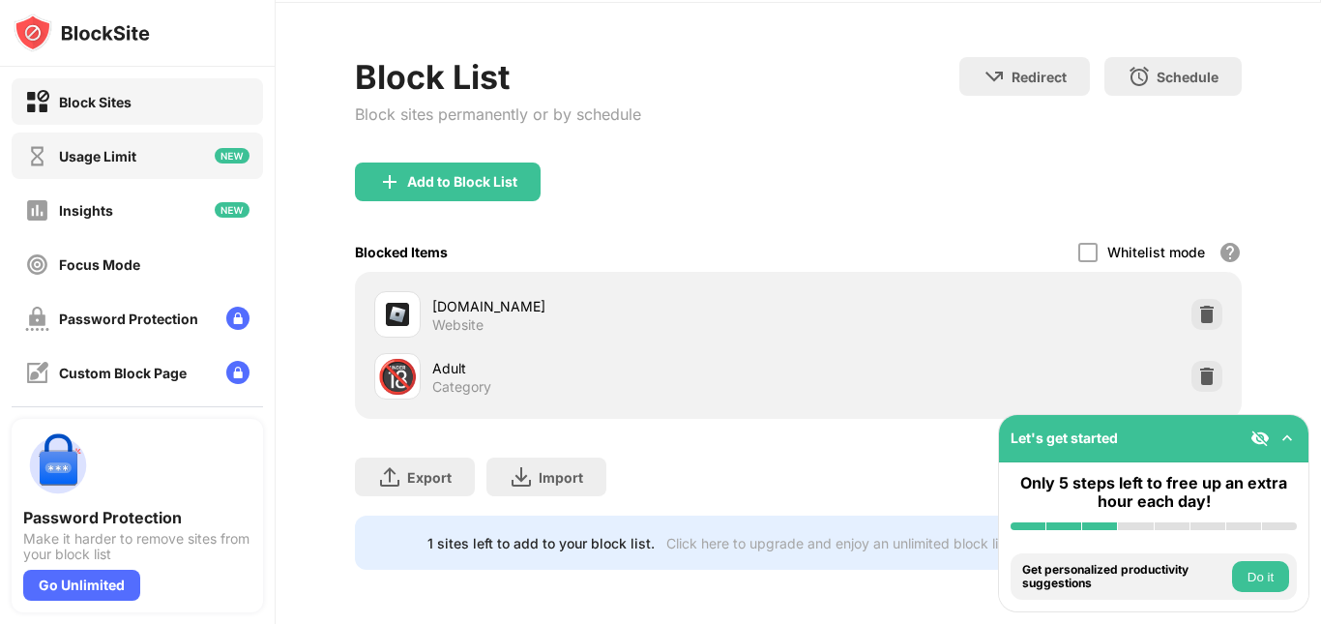
click at [32, 168] on div "Usage Limit" at bounding box center [137, 156] width 251 height 46
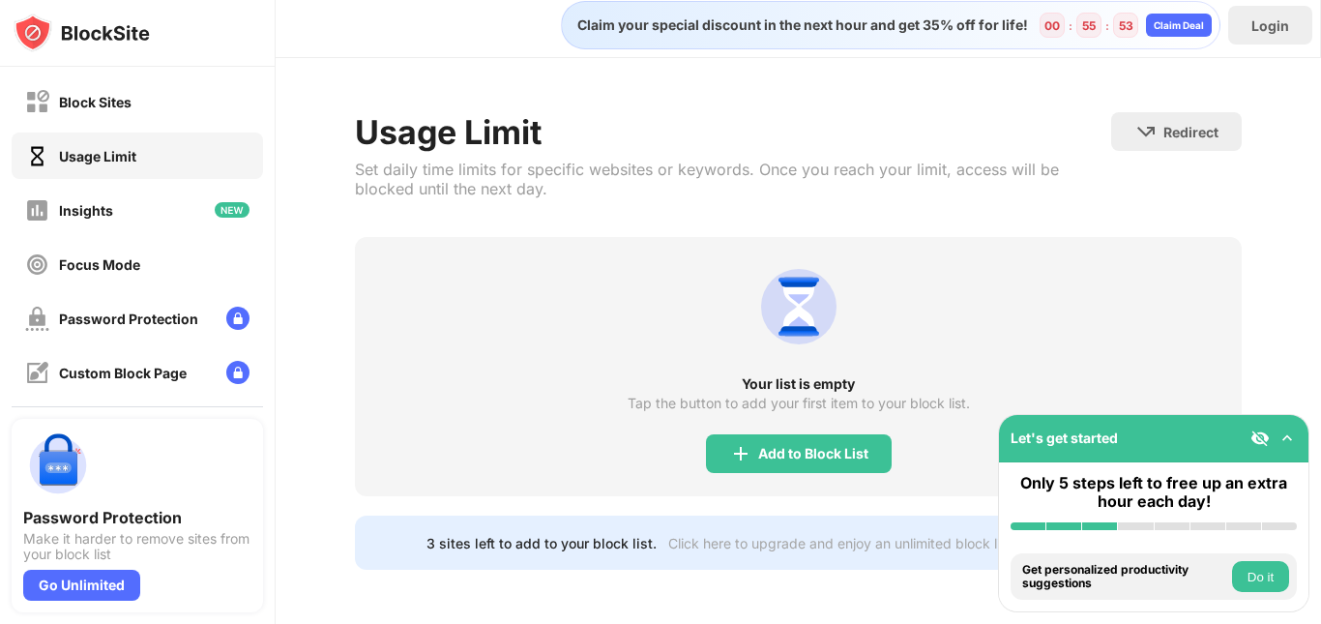
scroll to position [23, 0]
